Goal: Transaction & Acquisition: Obtain resource

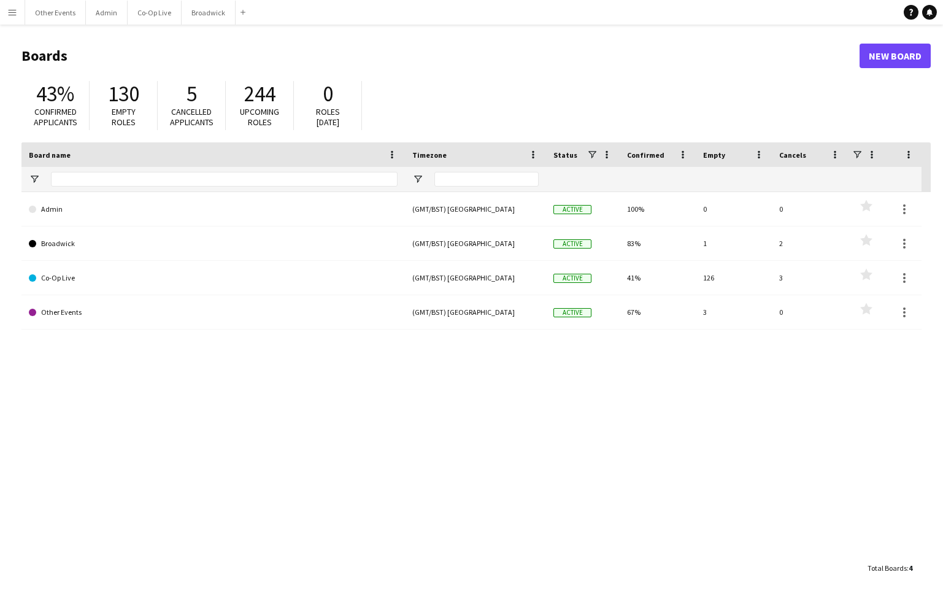
click at [14, 18] on button "Menu" at bounding box center [12, 12] width 25 height 25
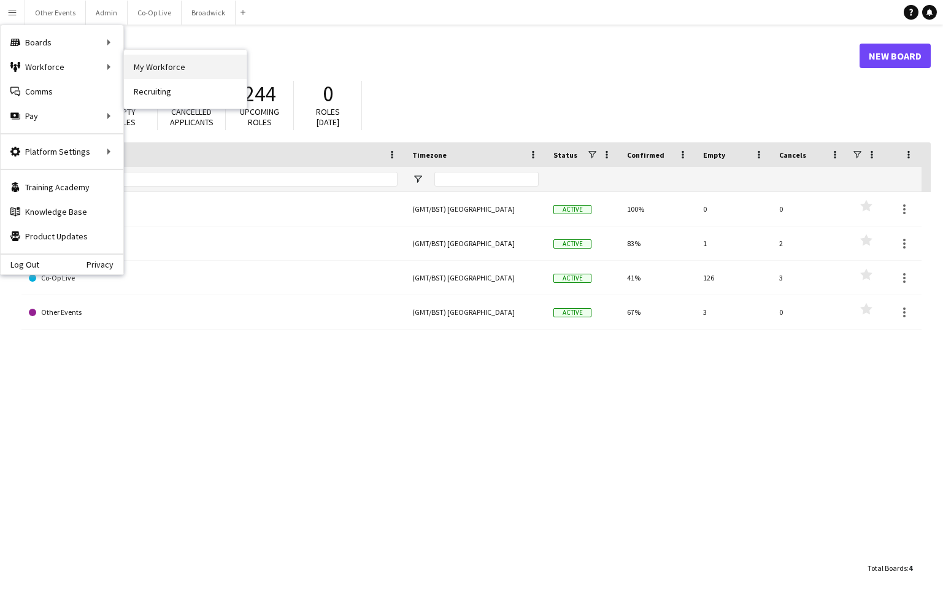
click at [175, 71] on link "My Workforce" at bounding box center [185, 67] width 123 height 25
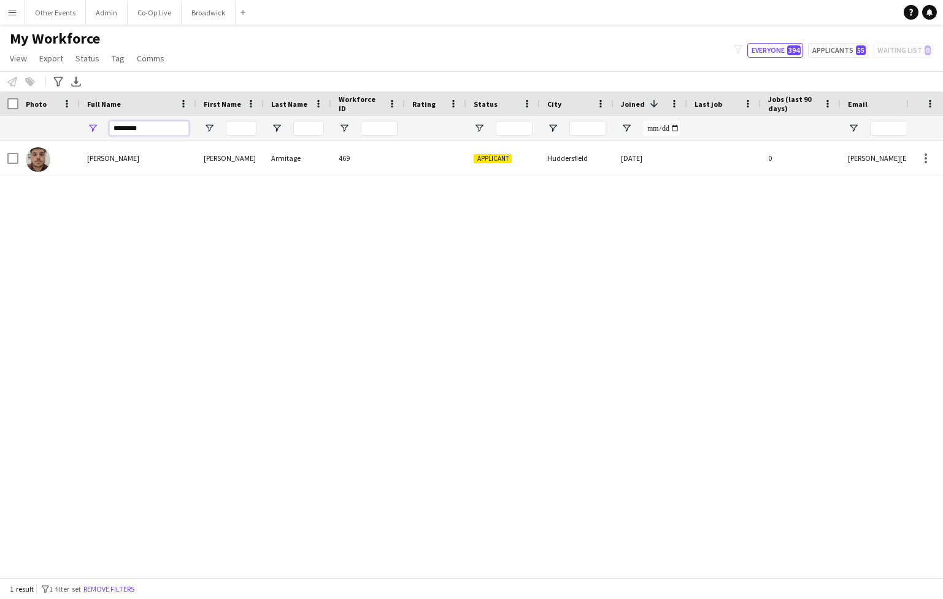
drag, startPoint x: 156, startPoint y: 127, endPoint x: 80, endPoint y: 127, distance: 75.5
click at [80, 127] on div "********" at bounding box center [138, 128] width 117 height 25
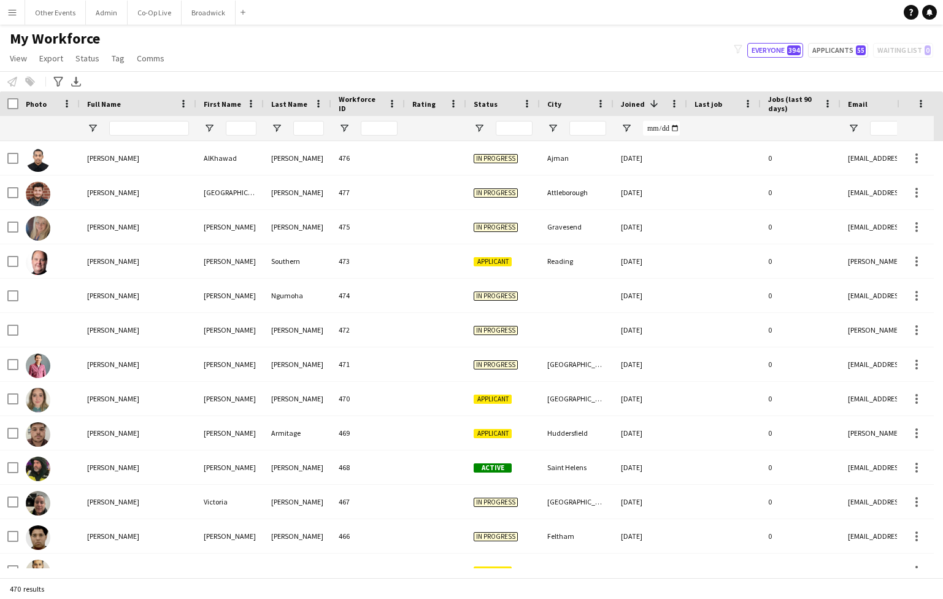
click at [17, 19] on button "Menu" at bounding box center [12, 12] width 25 height 25
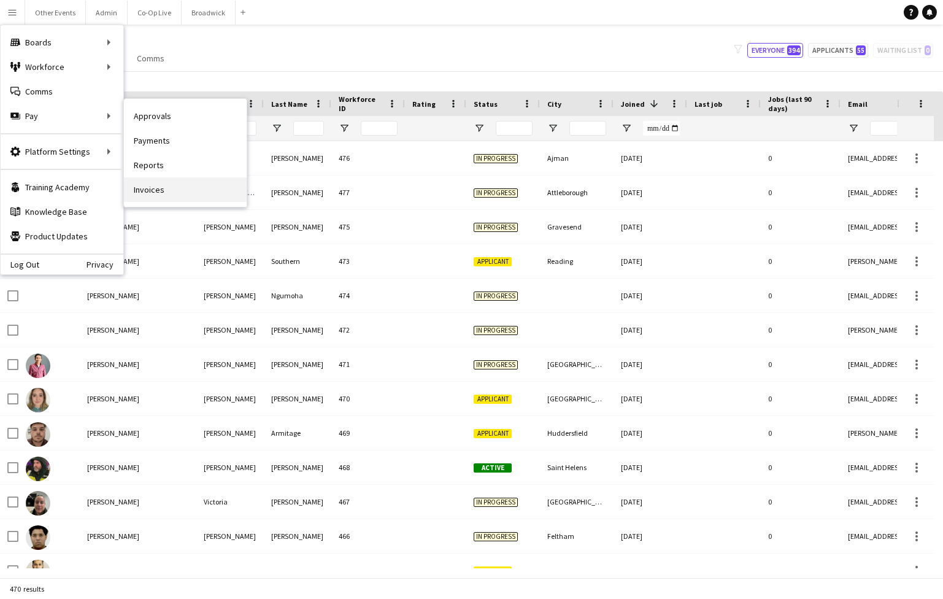
click at [172, 181] on link "Invoices" at bounding box center [185, 189] width 123 height 25
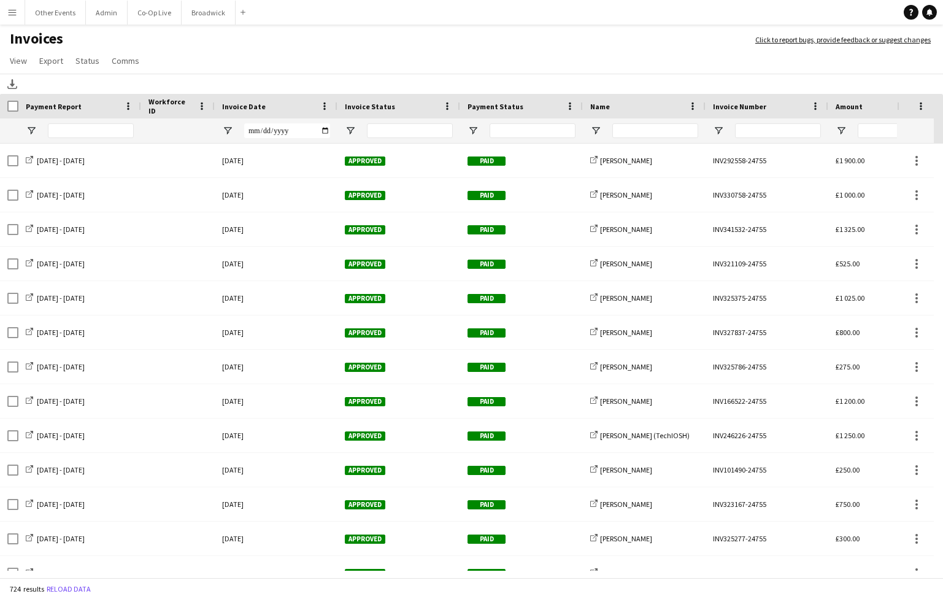
click at [259, 47] on h1 "Invoices" at bounding box center [371, 39] width 743 height 21
click at [14, 63] on span "View" at bounding box center [18, 60] width 17 height 11
click at [55, 109] on span "Customise filters" at bounding box center [46, 112] width 63 height 11
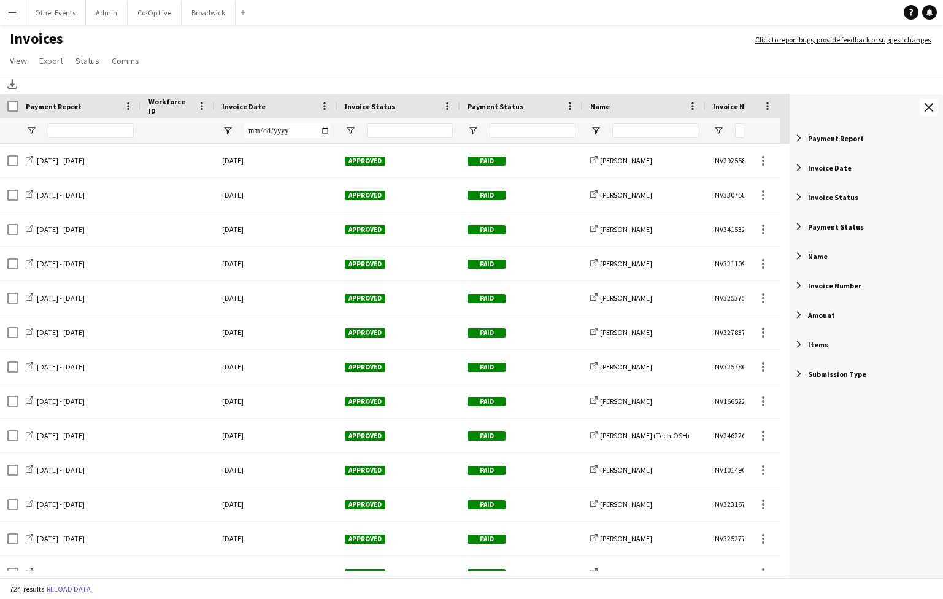
click at [802, 231] on span "Filter List 9 Filters" at bounding box center [799, 226] width 11 height 11
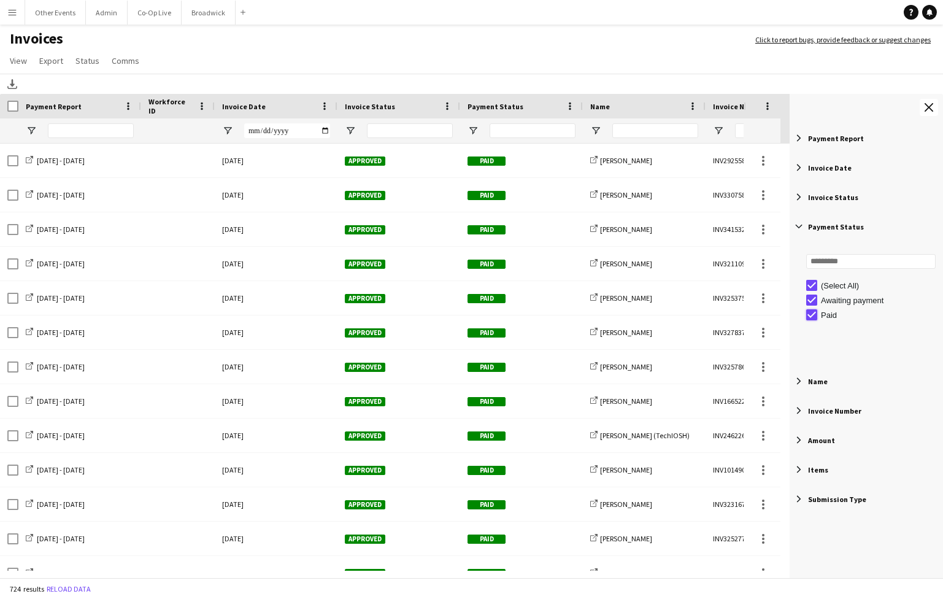
type input "**********"
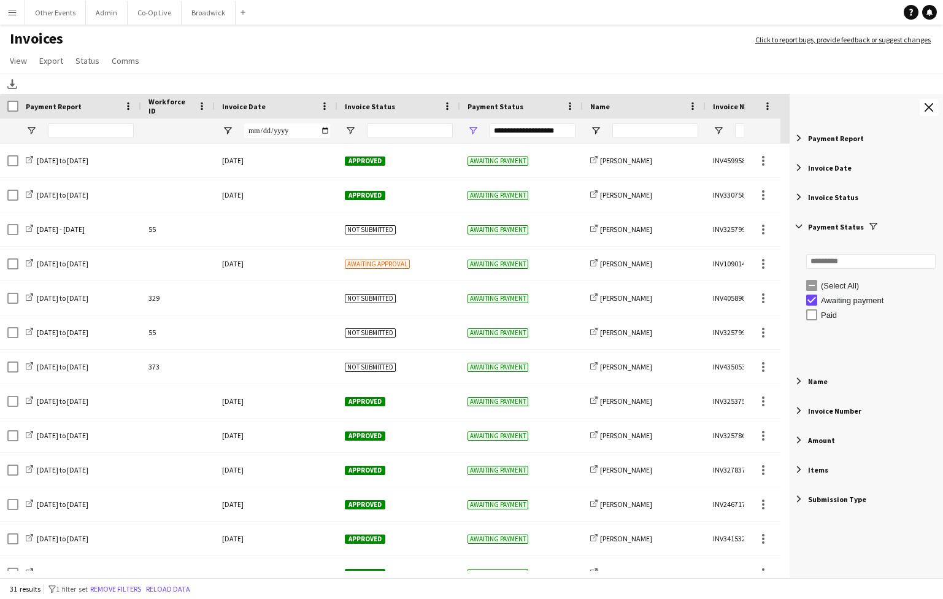
click at [802, 222] on span "Filter List 9 Filters" at bounding box center [799, 226] width 11 height 11
click at [12, 16] on app-icon "Menu" at bounding box center [12, 12] width 10 height 10
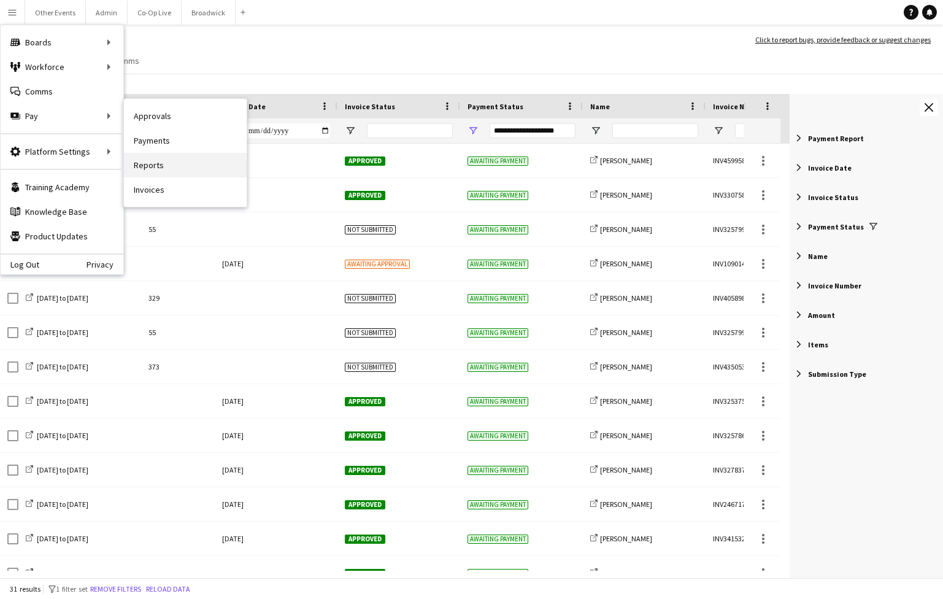
click at [201, 165] on link "Reports" at bounding box center [185, 165] width 123 height 25
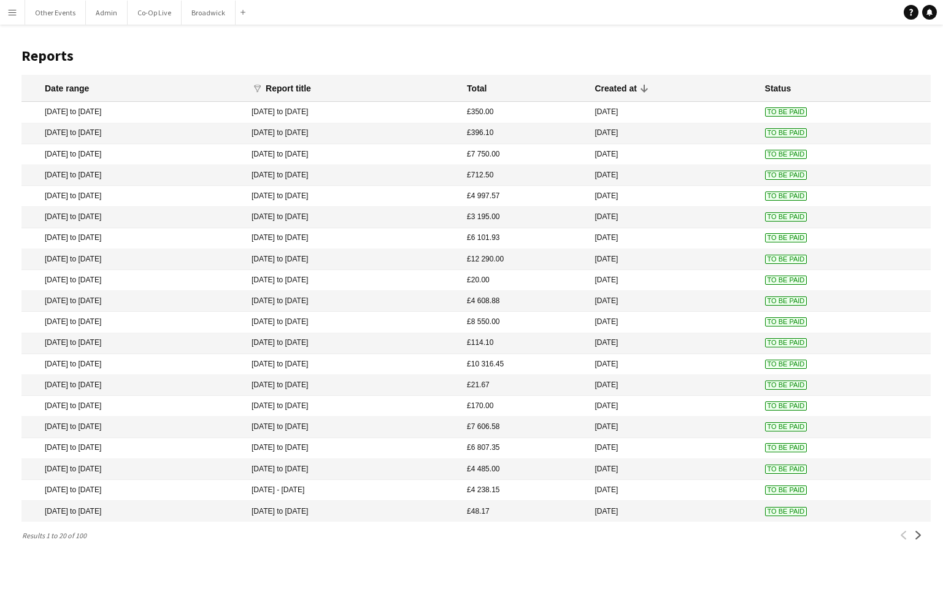
click at [9, 8] on app-icon "Menu" at bounding box center [12, 12] width 10 height 10
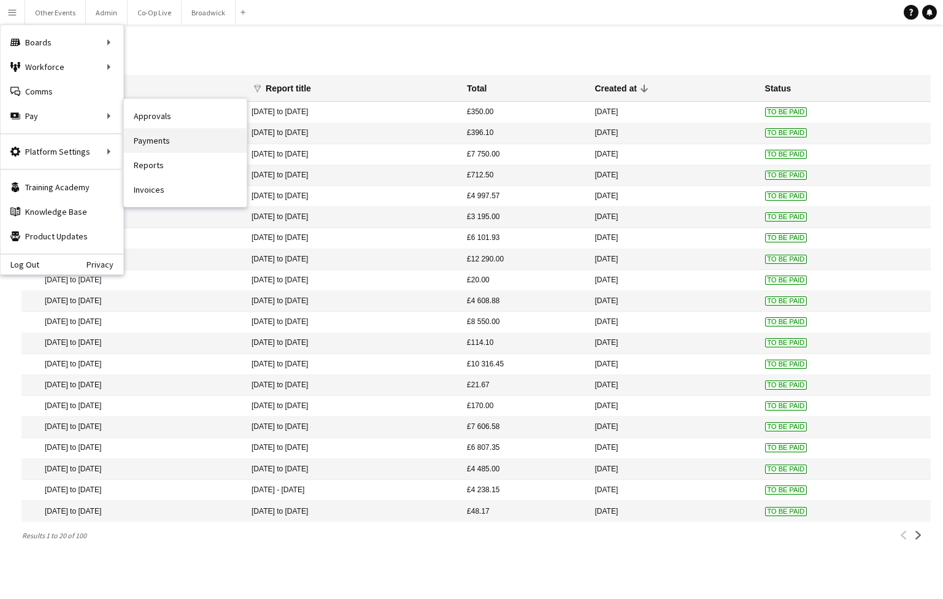
click at [206, 145] on link "Payments" at bounding box center [185, 140] width 123 height 25
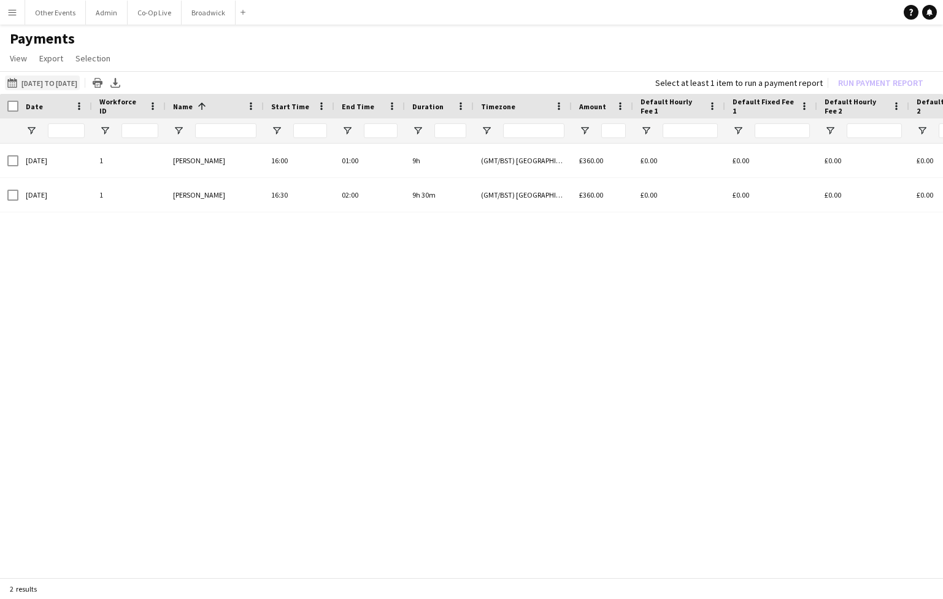
click at [42, 87] on button "[DATE] to [DATE] [DATE] to [DATE]" at bounding box center [42, 83] width 75 height 15
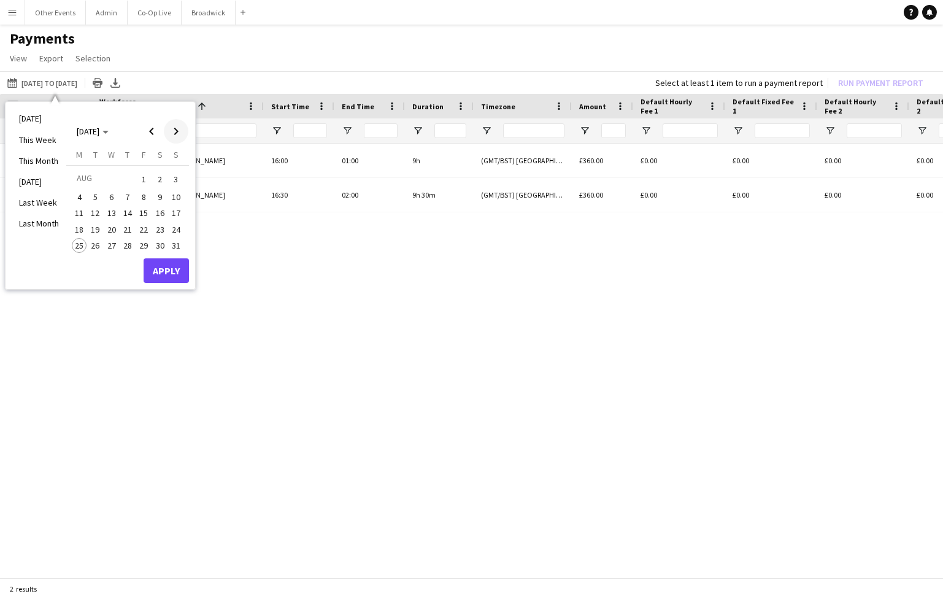
click at [171, 131] on span "Next month" at bounding box center [176, 131] width 25 height 25
click at [157, 132] on span "Previous month" at bounding box center [151, 131] width 25 height 25
click at [80, 229] on span "18" at bounding box center [79, 229] width 15 height 15
click at [172, 226] on span "24" at bounding box center [176, 229] width 15 height 15
click at [170, 269] on button "Apply" at bounding box center [166, 270] width 45 height 25
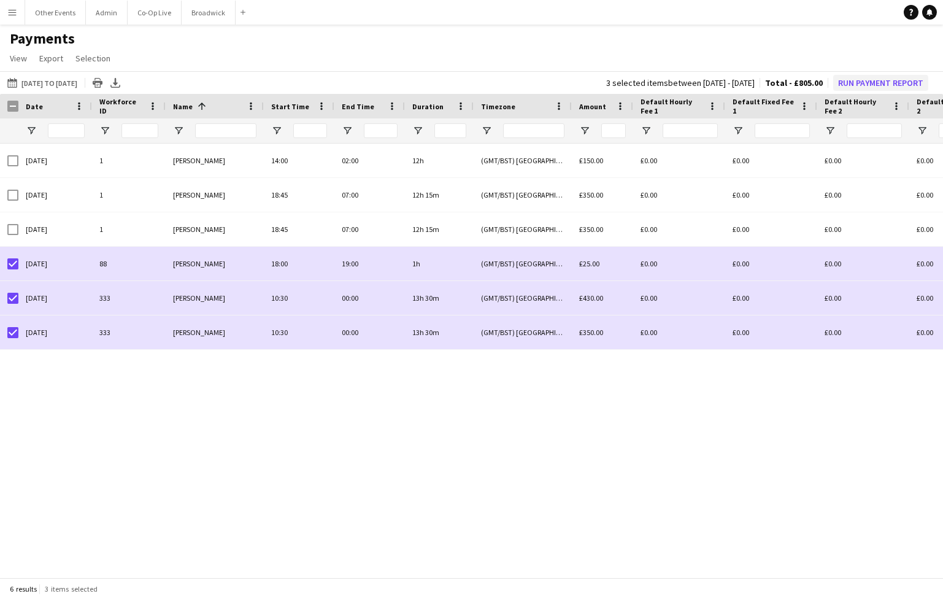
click at [858, 80] on button "Run Payment Report" at bounding box center [881, 83] width 95 height 16
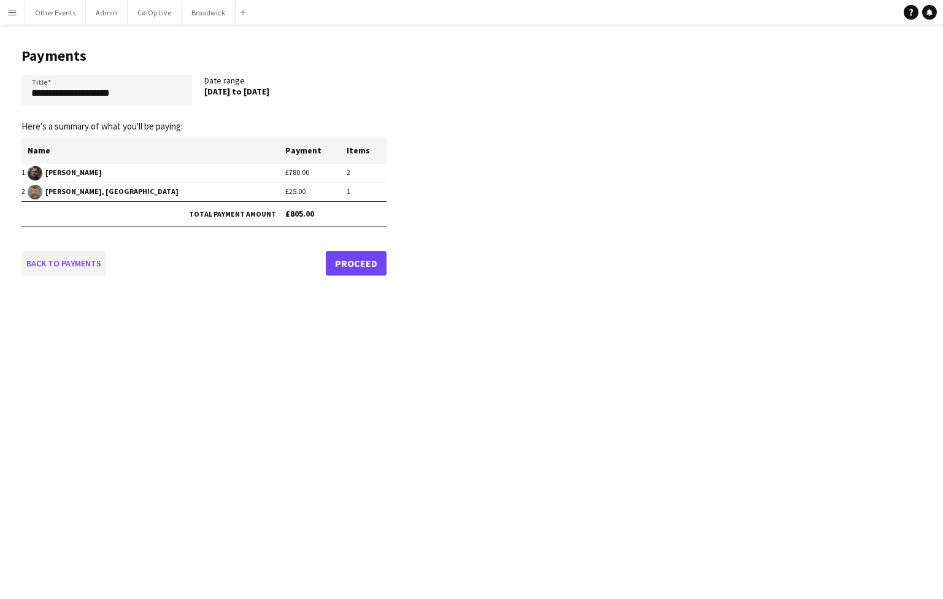
click at [75, 263] on link "Back to payments" at bounding box center [63, 263] width 85 height 25
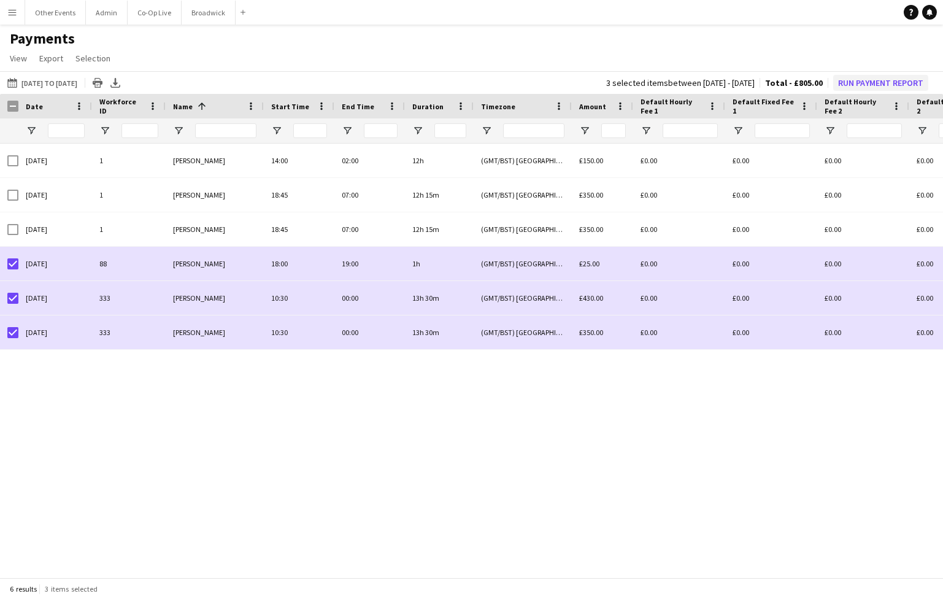
click at [864, 86] on button "Run Payment Report" at bounding box center [881, 83] width 95 height 16
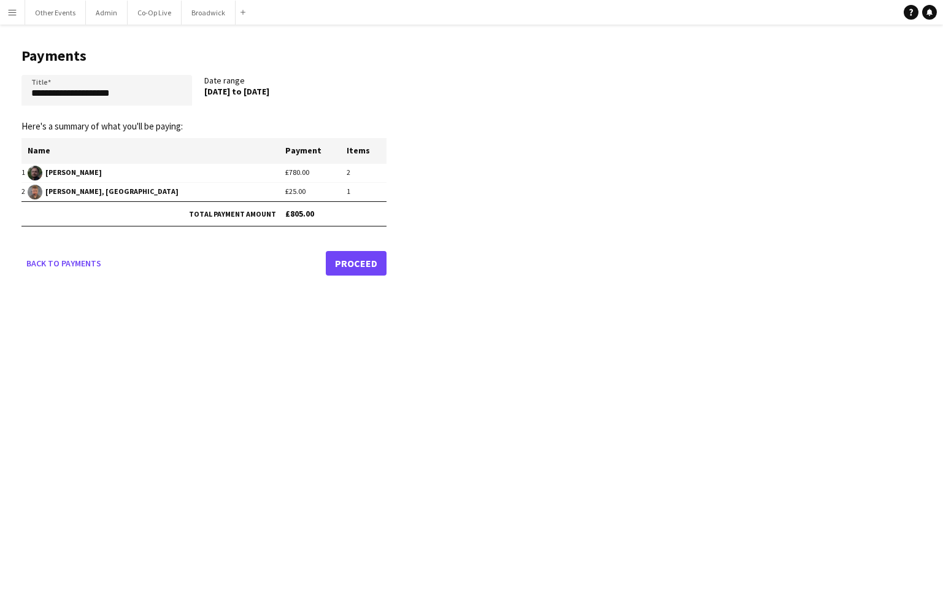
drag, startPoint x: 205, startPoint y: 90, endPoint x: 314, endPoint y: 88, distance: 108.7
click at [314, 88] on div "[DATE] to [DATE]" at bounding box center [289, 91] width 171 height 11
copy div "[DATE] to [DATE]"
drag, startPoint x: 162, startPoint y: 93, endPoint x: -2, endPoint y: 72, distance: 165.8
click at [0, 72] on html "**********" at bounding box center [471, 299] width 943 height 599
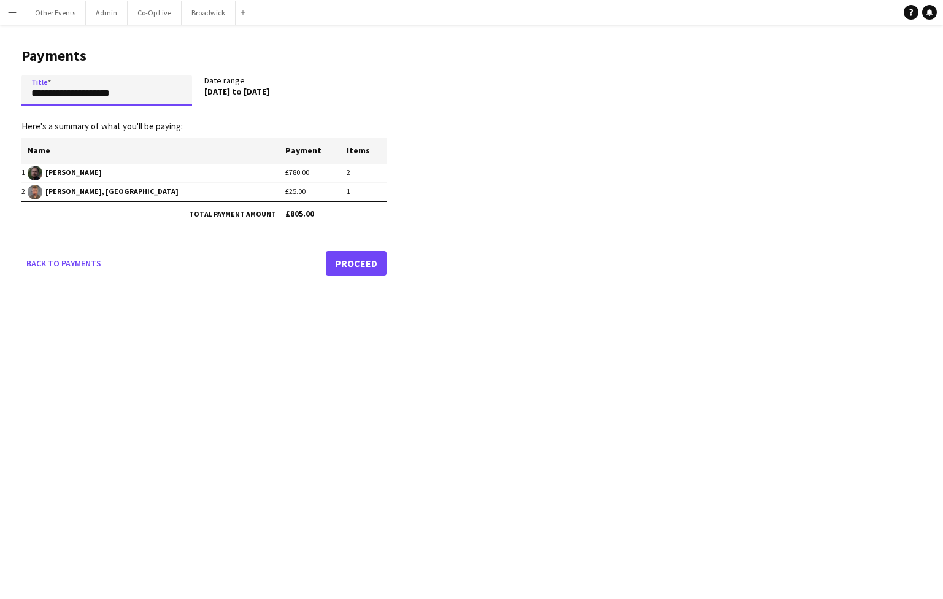
paste input "*****"
type input "**********"
click at [360, 263] on link "Proceed" at bounding box center [356, 263] width 61 height 25
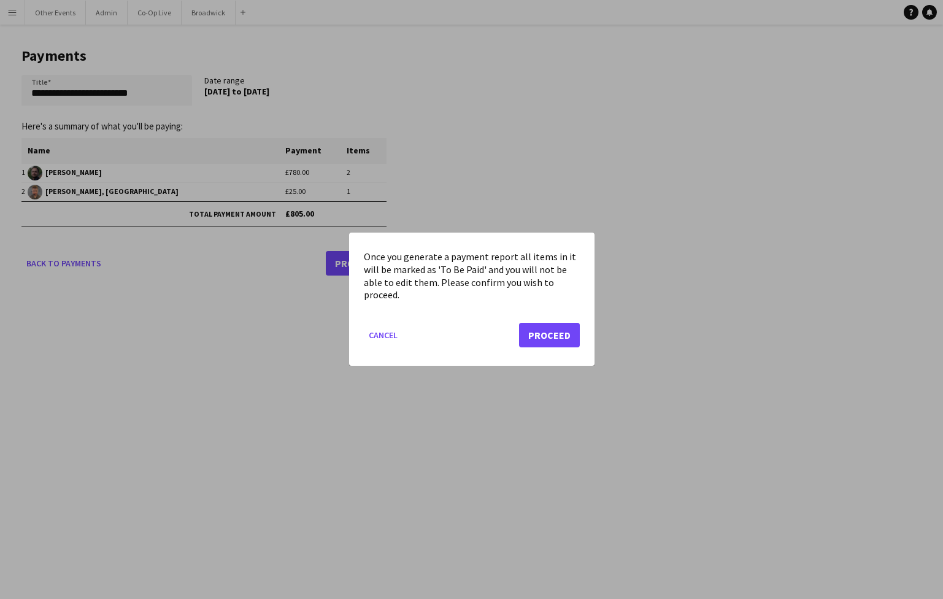
click at [556, 345] on button "Proceed" at bounding box center [549, 335] width 61 height 25
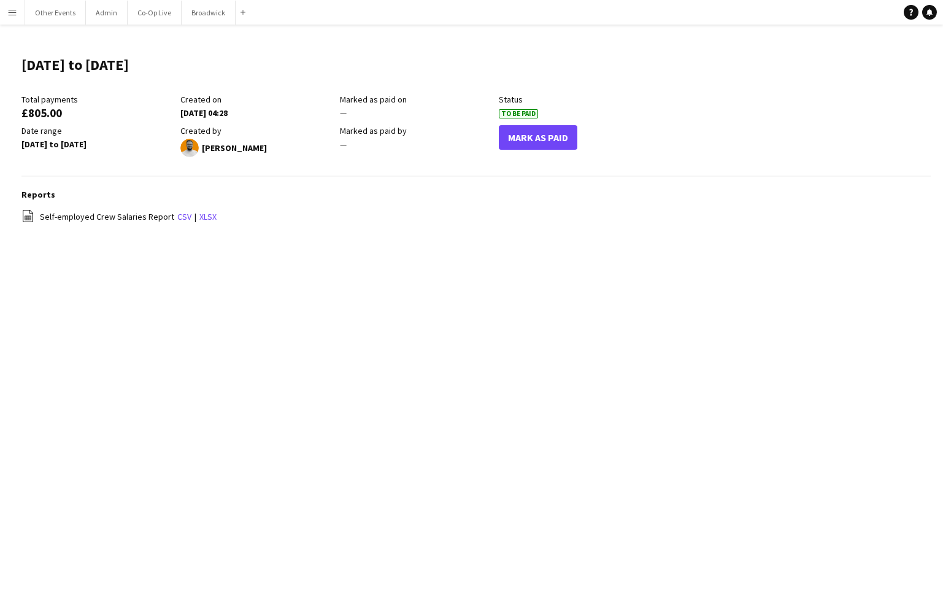
click at [19, 21] on button "Menu" at bounding box center [12, 12] width 25 height 25
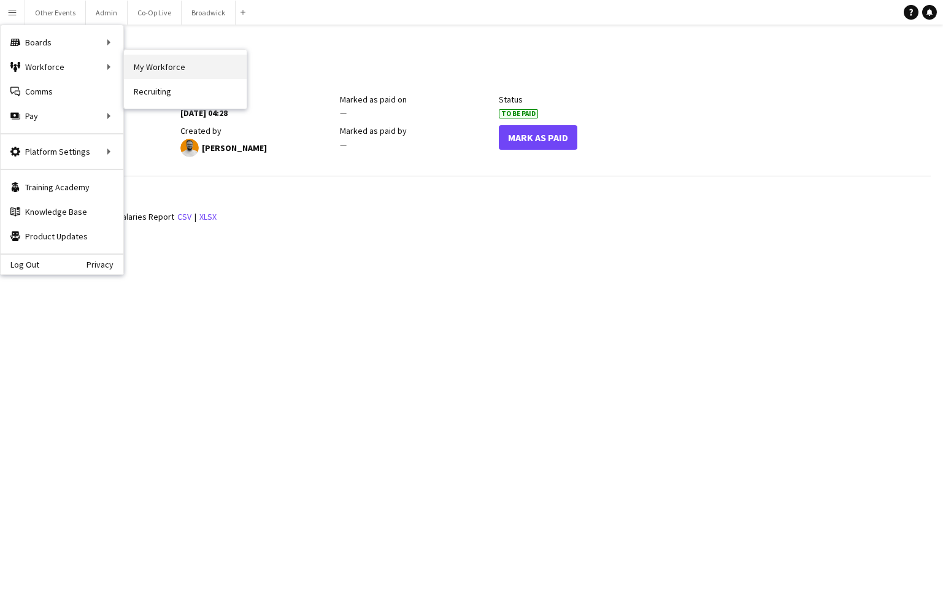
click at [169, 61] on link "My Workforce" at bounding box center [185, 67] width 123 height 25
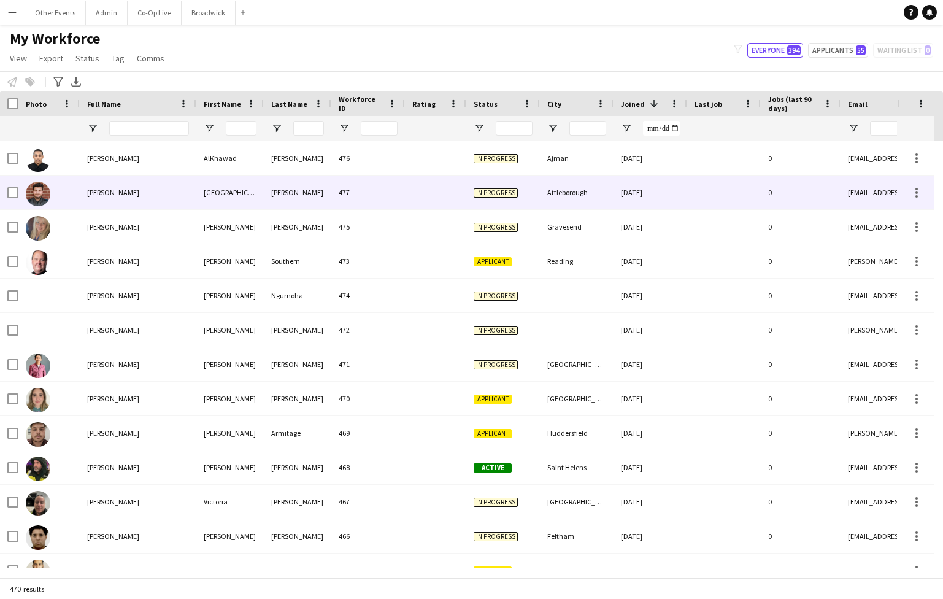
click at [405, 195] on div at bounding box center [435, 193] width 61 height 34
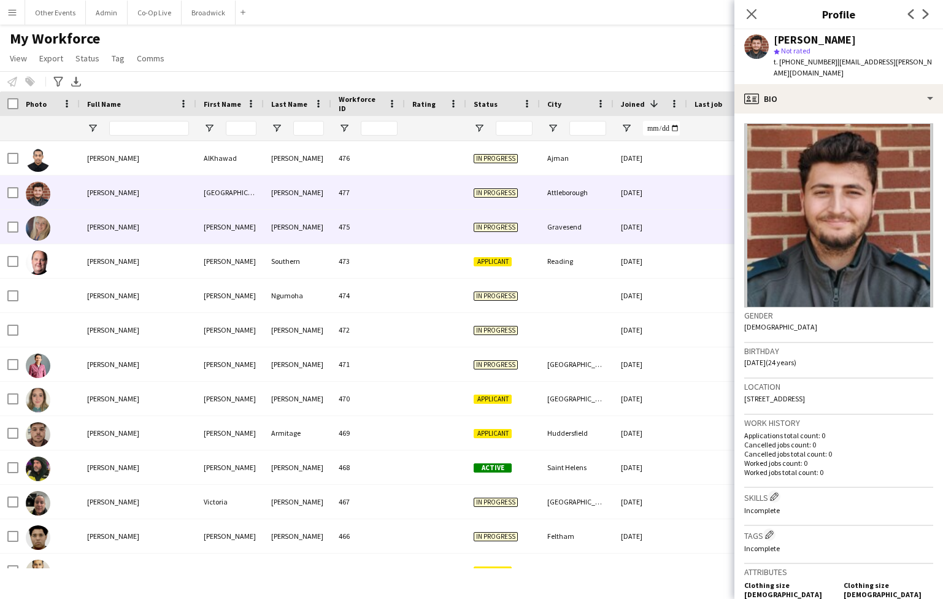
click at [375, 228] on div "475" at bounding box center [368, 227] width 74 height 34
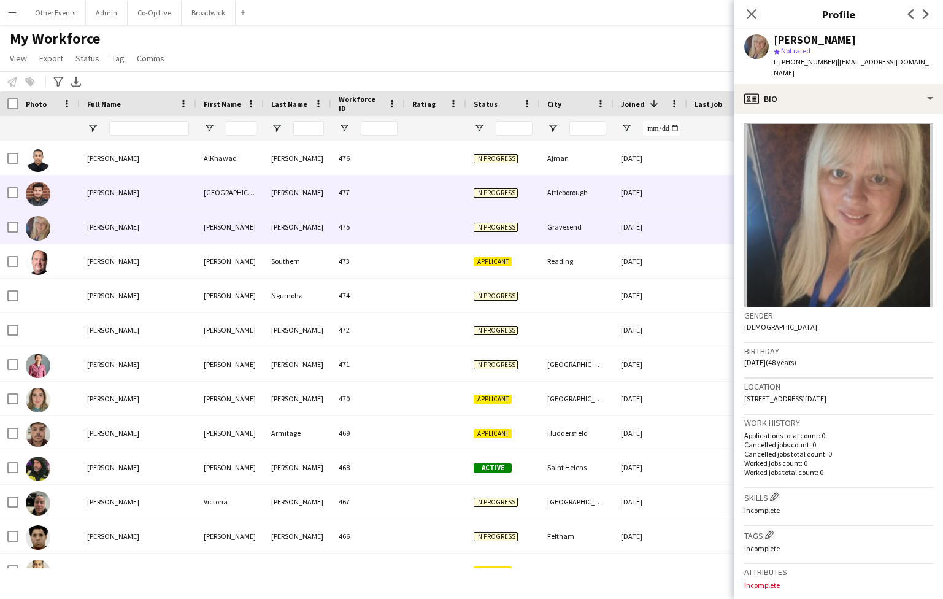
click at [404, 195] on div "477" at bounding box center [368, 193] width 74 height 34
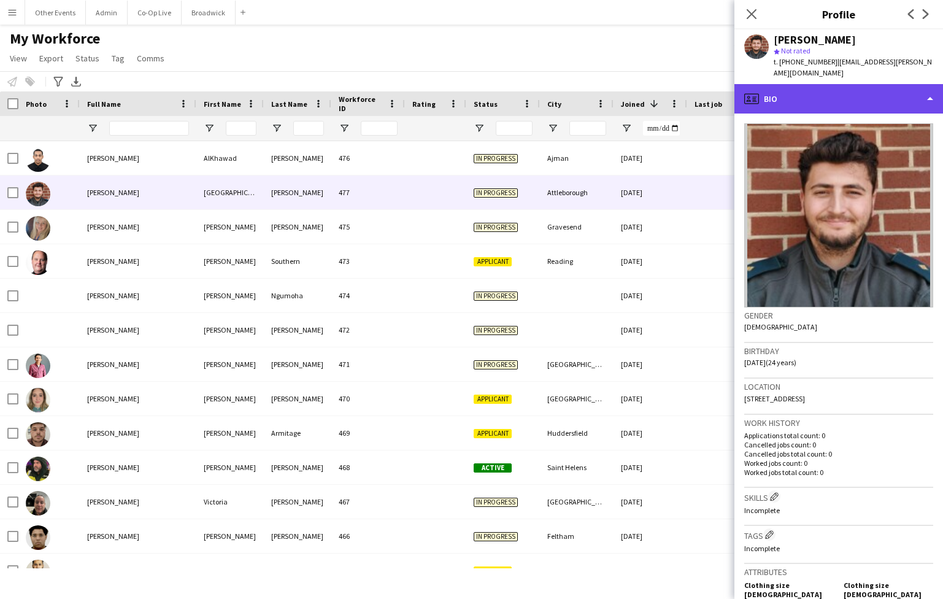
click at [844, 98] on div "profile Bio" at bounding box center [839, 98] width 209 height 29
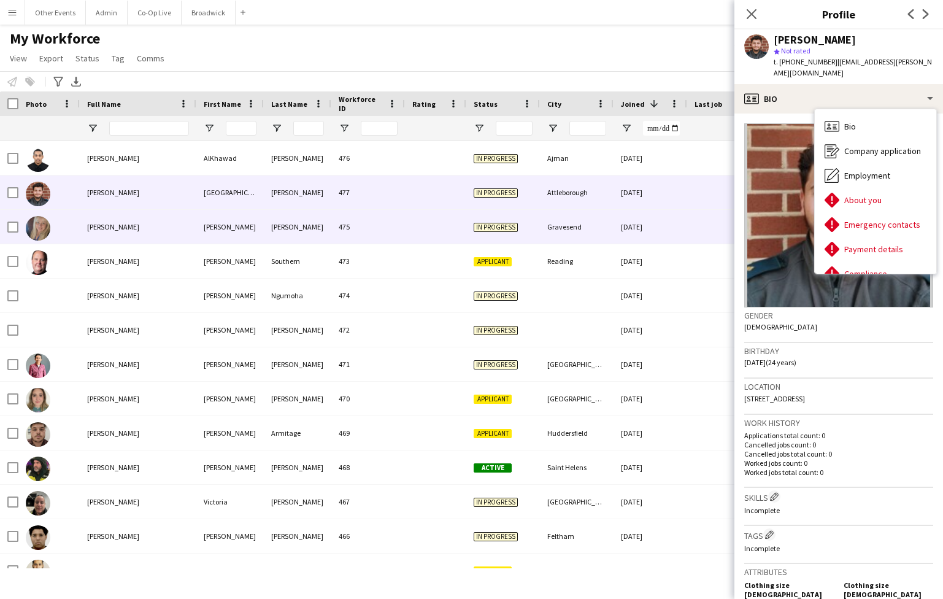
click at [424, 230] on div at bounding box center [435, 227] width 61 height 34
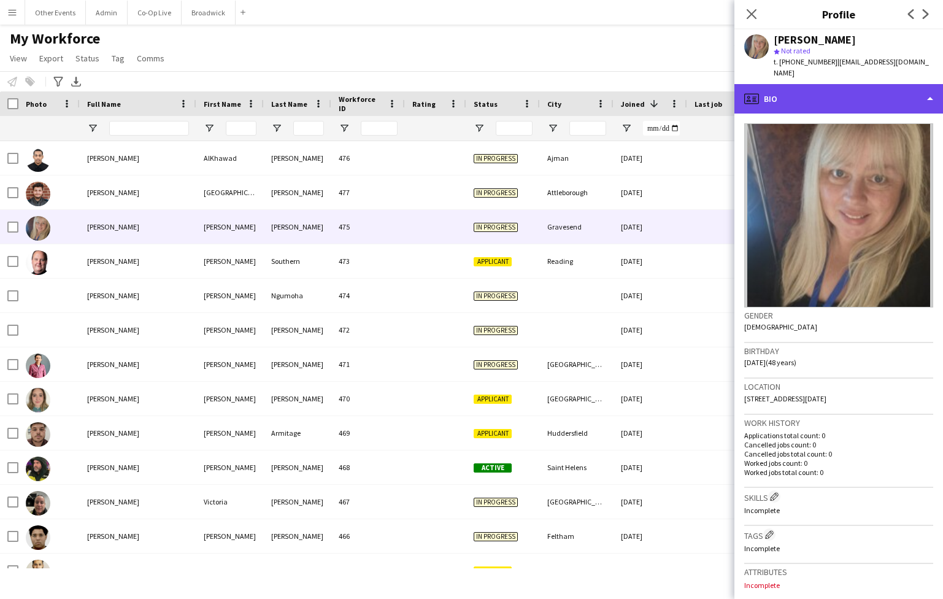
click at [870, 95] on div "profile Bio" at bounding box center [839, 98] width 209 height 29
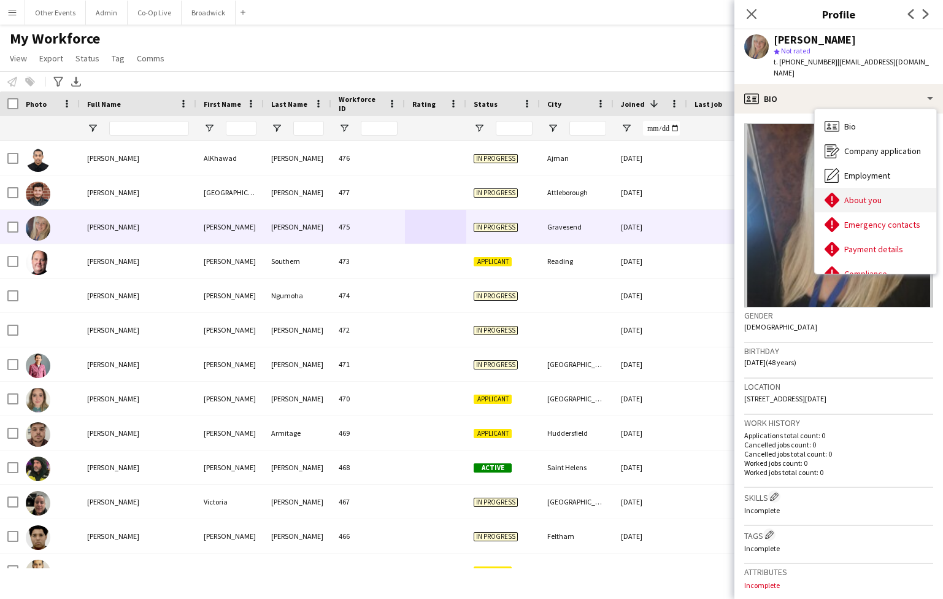
click at [881, 188] on div "About you About you" at bounding box center [876, 200] width 122 height 25
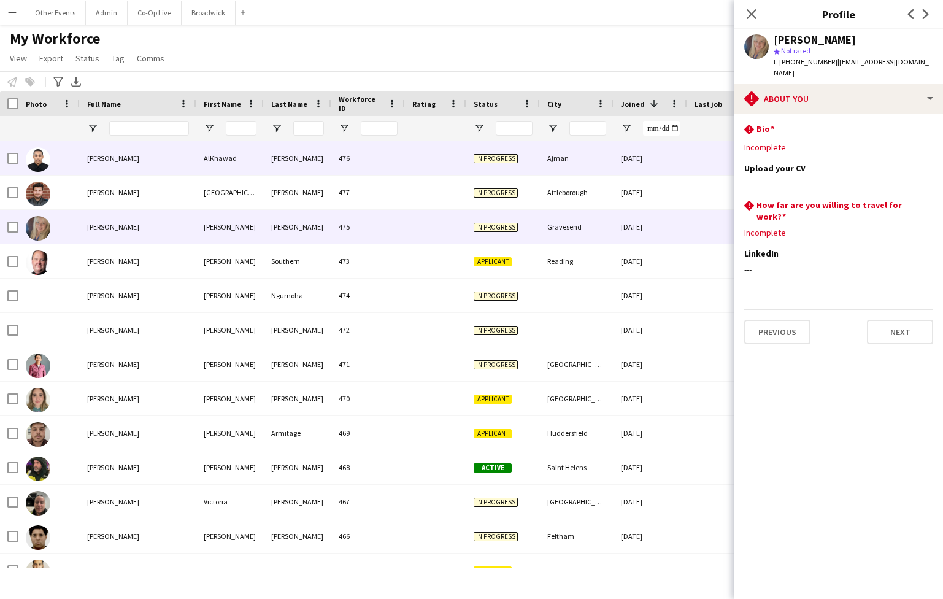
click at [411, 163] on div at bounding box center [435, 158] width 61 height 34
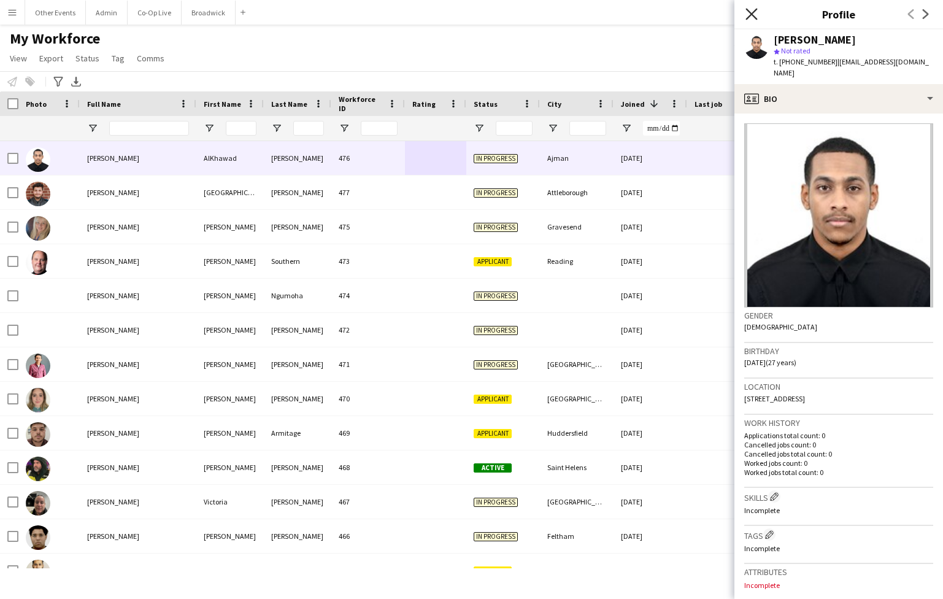
click at [747, 9] on icon at bounding box center [752, 14] width 12 height 12
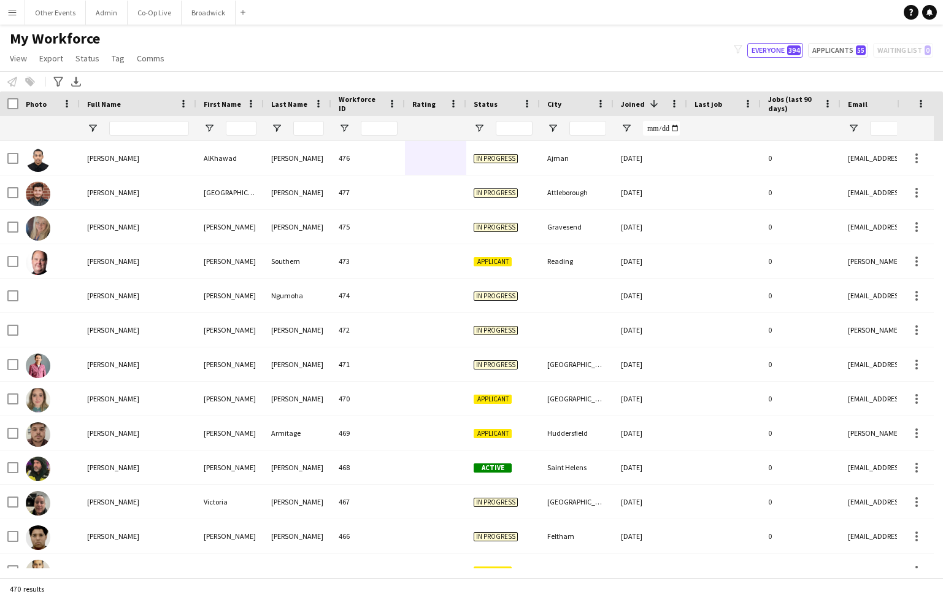
click at [538, 45] on div "My Workforce View Views Default view New view Update view Delete view Edit name…" at bounding box center [471, 50] width 943 height 42
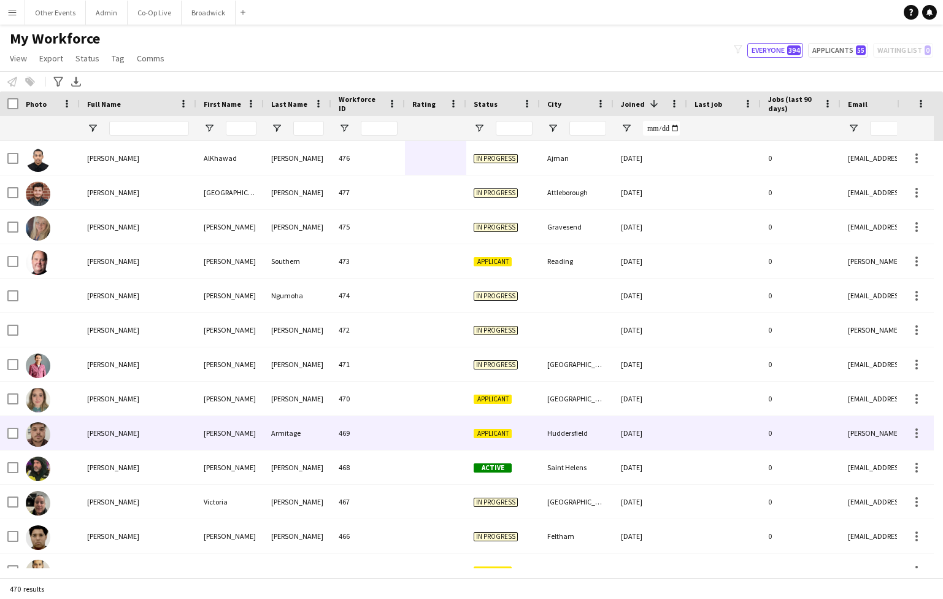
click at [431, 436] on div at bounding box center [435, 433] width 61 height 34
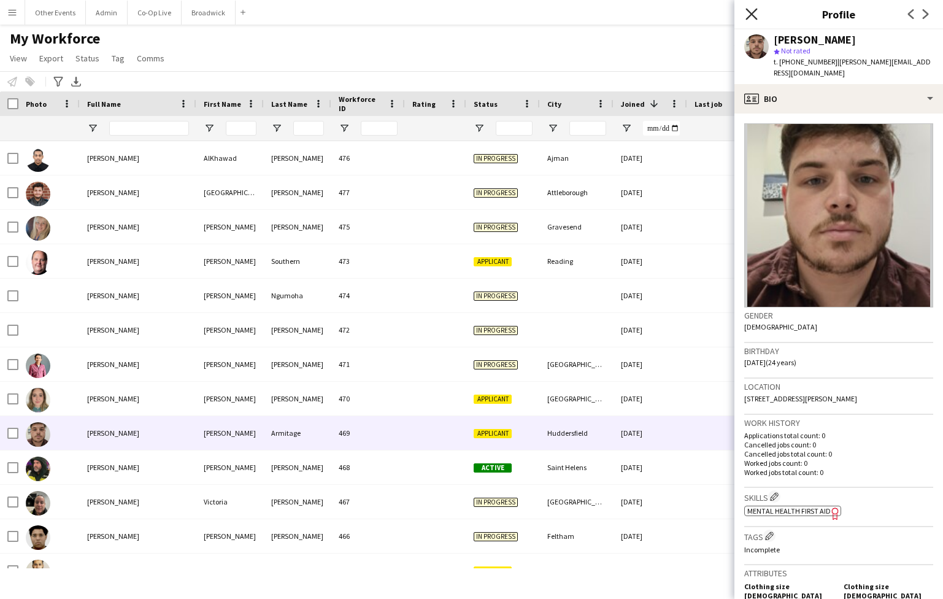
click at [753, 18] on icon "Close pop-in" at bounding box center [752, 14] width 12 height 12
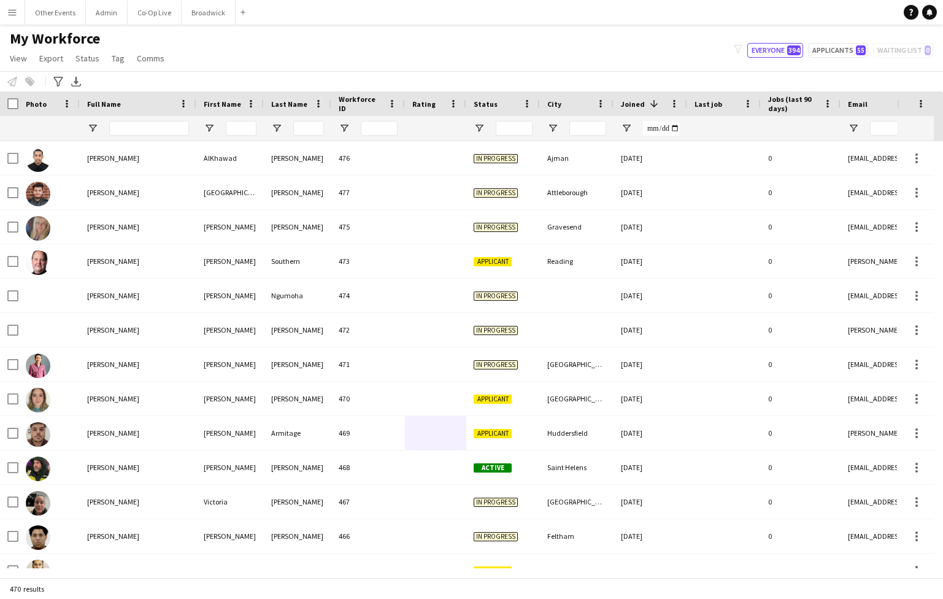
click at [12, 14] on app-icon "Menu" at bounding box center [12, 12] width 10 height 10
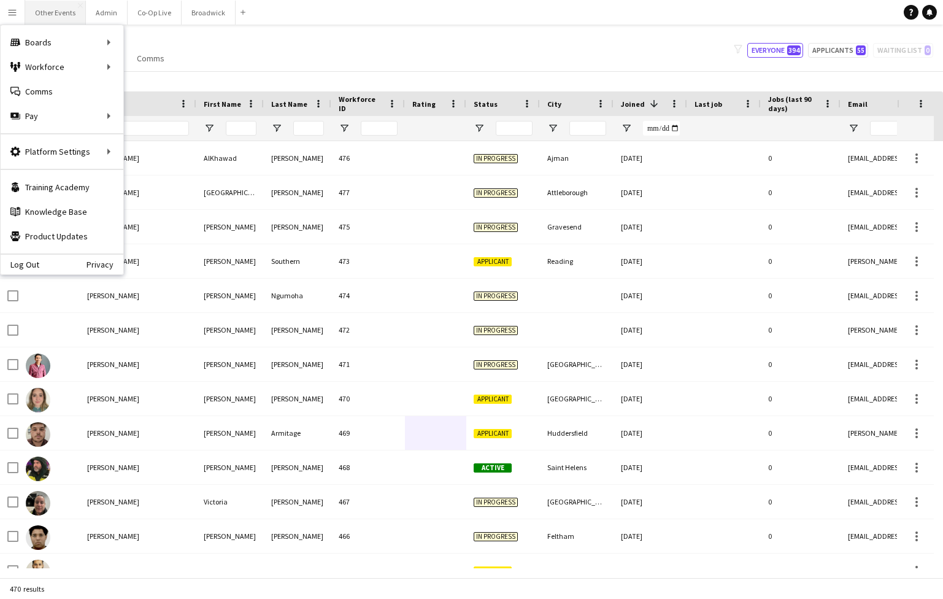
click at [50, 17] on button "Other Events Close" at bounding box center [55, 13] width 61 height 24
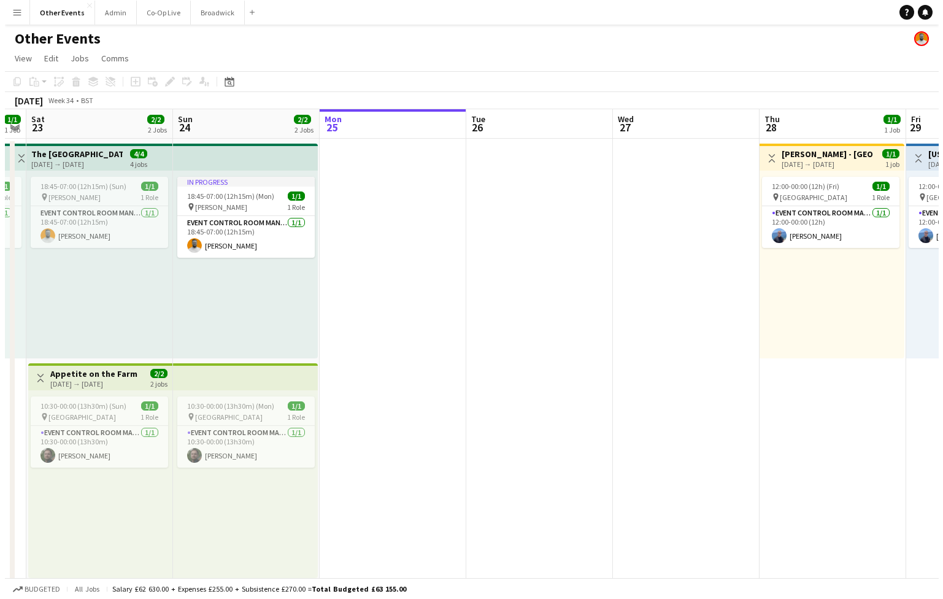
scroll to position [0, 264]
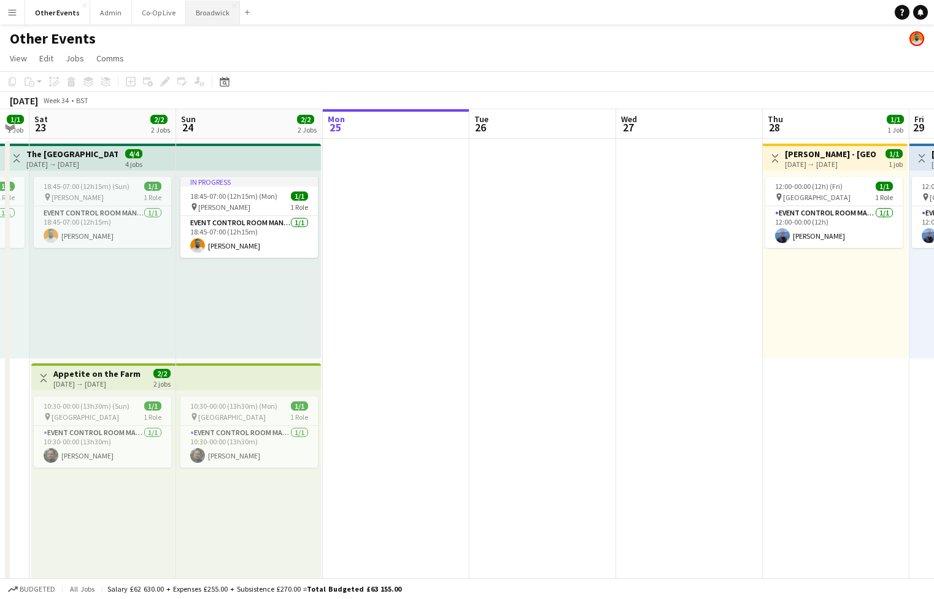
click at [207, 17] on button "Broadwick Close" at bounding box center [213, 13] width 54 height 24
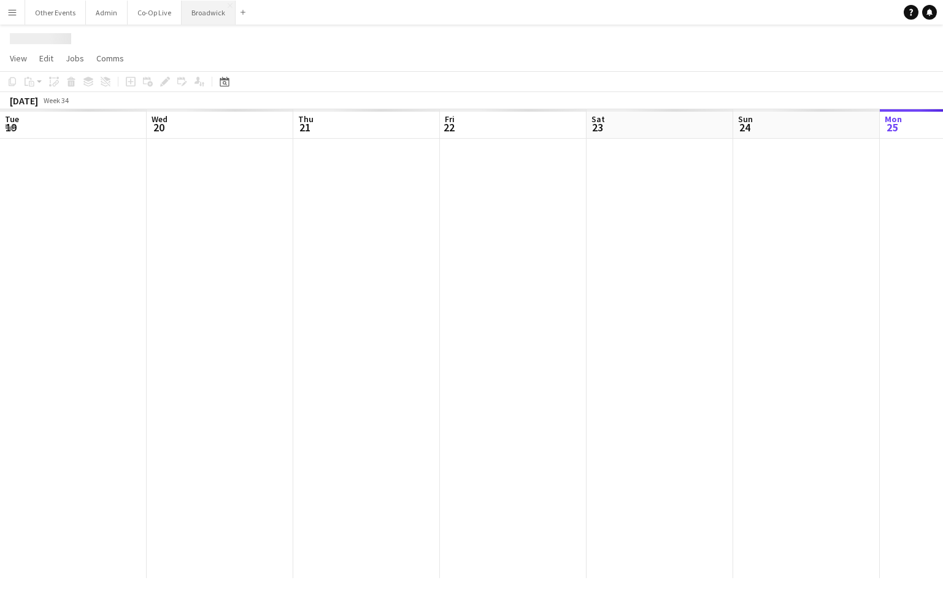
scroll to position [0, 282]
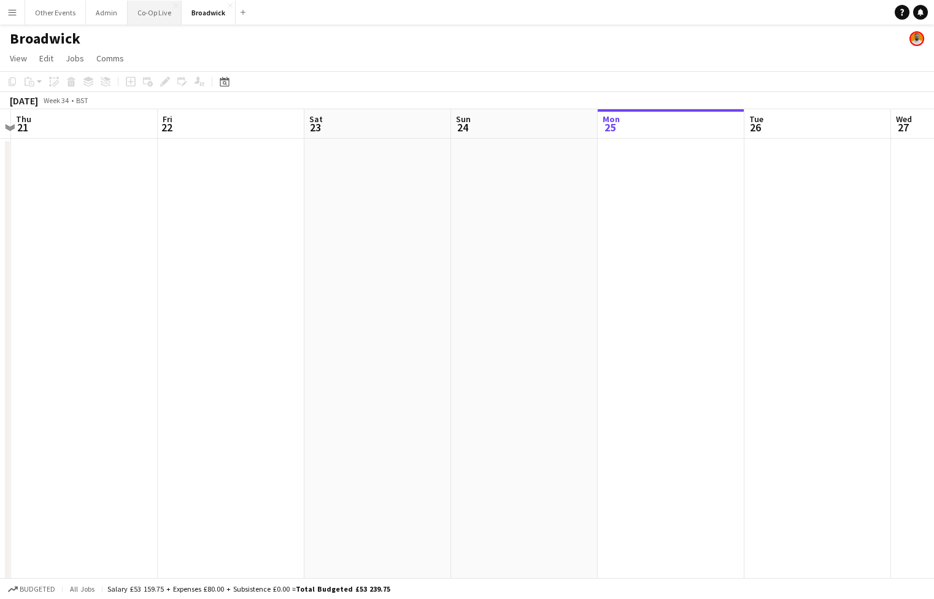
click at [142, 18] on button "Co-Op Live Close" at bounding box center [155, 13] width 54 height 24
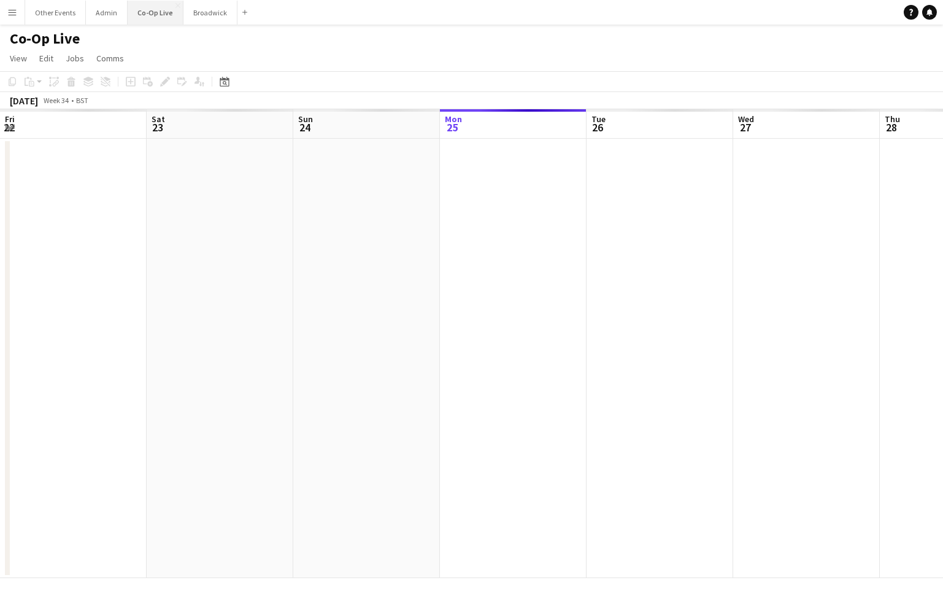
scroll to position [0, 352]
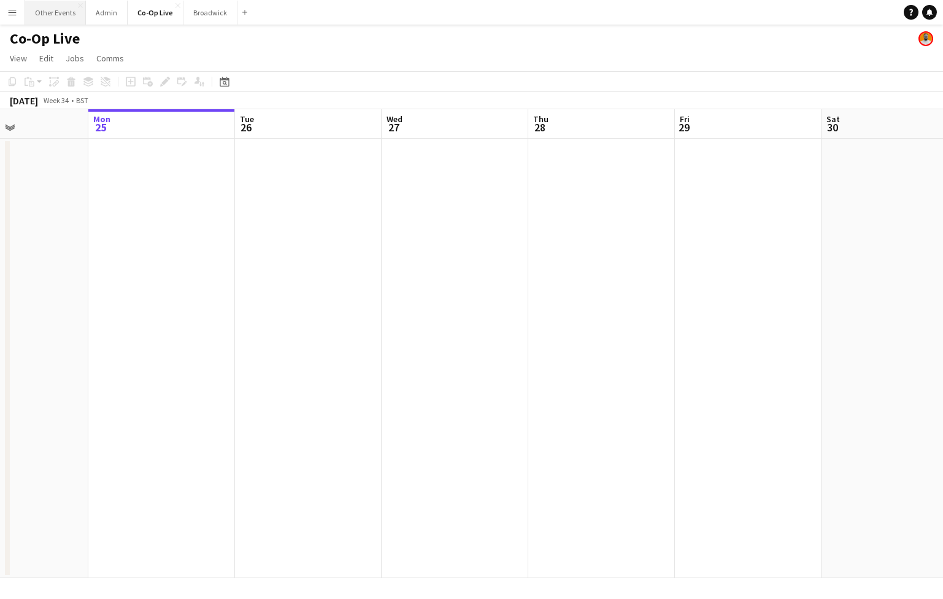
click at [58, 20] on button "Other Events Close" at bounding box center [55, 13] width 61 height 24
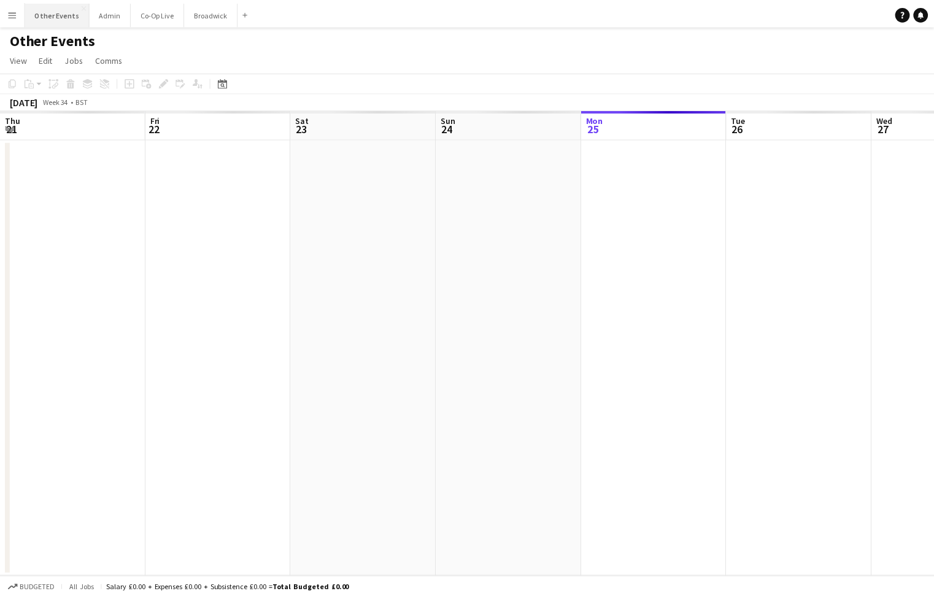
scroll to position [0, 264]
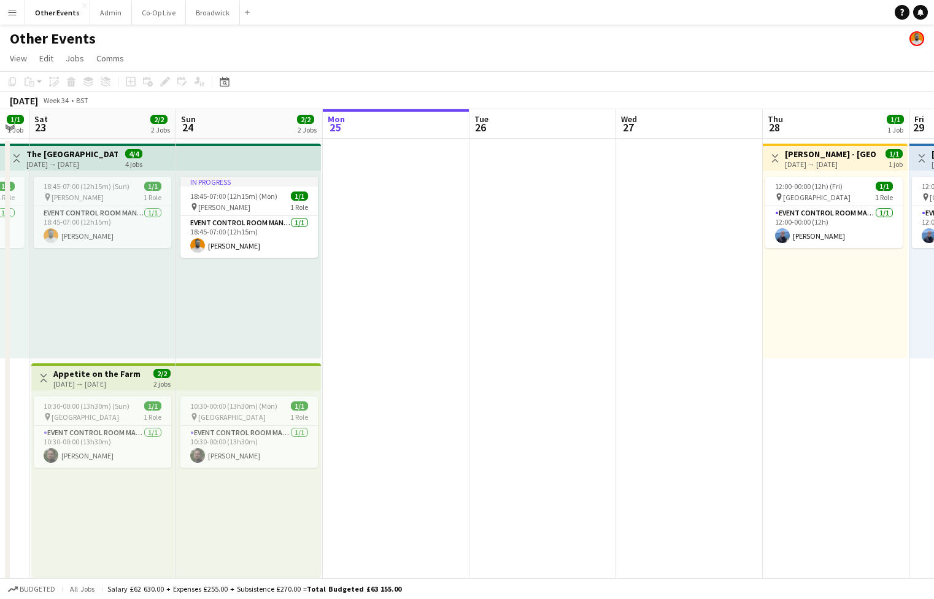
click at [17, 19] on button "Menu" at bounding box center [12, 12] width 25 height 25
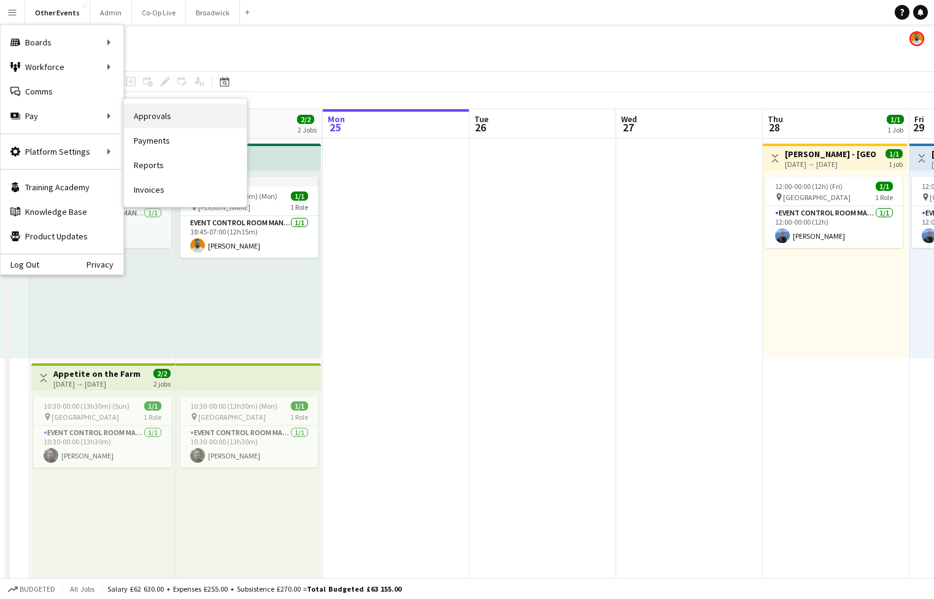
click at [178, 117] on link "Approvals" at bounding box center [185, 116] width 123 height 25
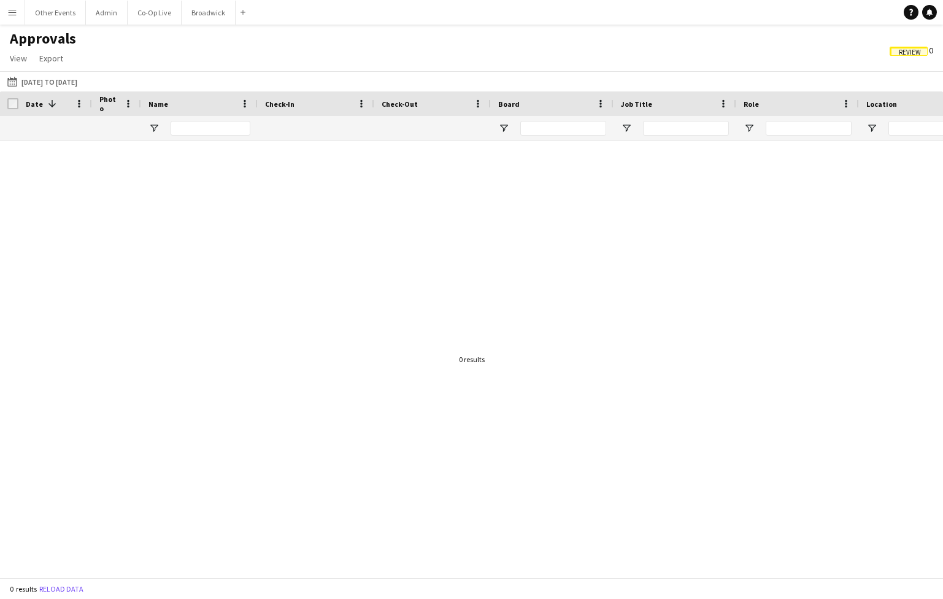
click at [12, 13] on app-icon "Menu" at bounding box center [12, 12] width 10 height 10
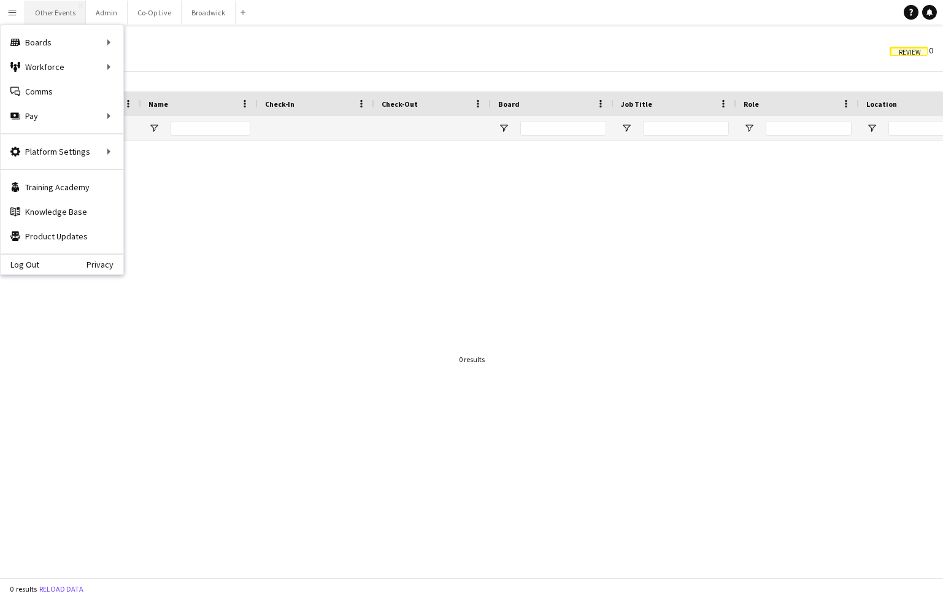
click at [48, 13] on button "Other Events Close" at bounding box center [55, 13] width 61 height 24
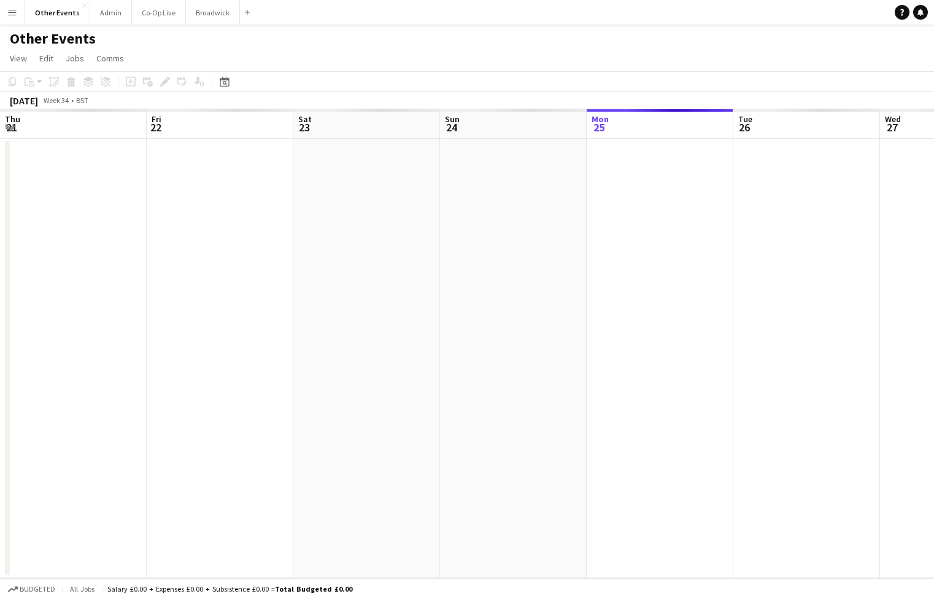
scroll to position [0, 264]
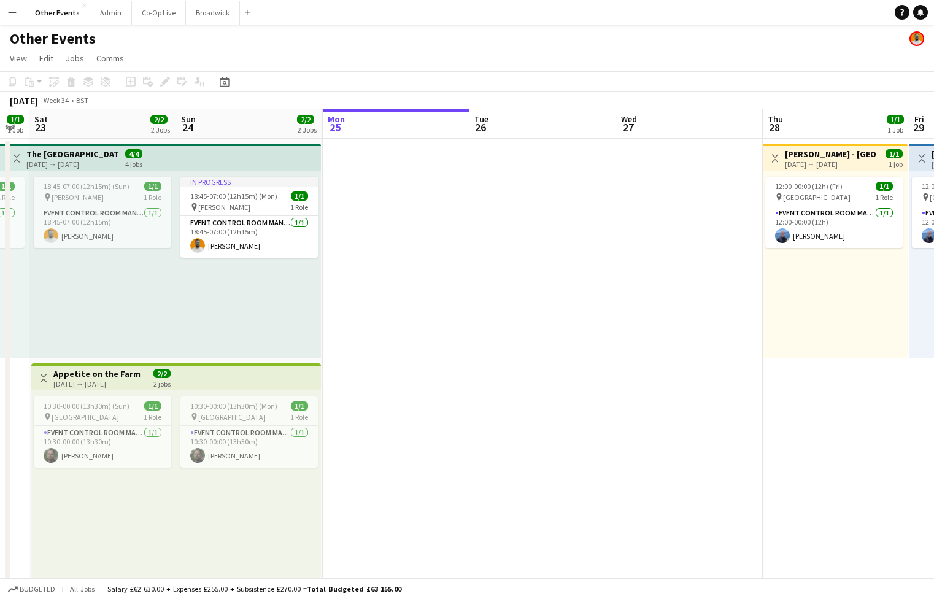
click at [406, 46] on div "Other Events" at bounding box center [467, 36] width 934 height 23
